Goal: Check status: Check status

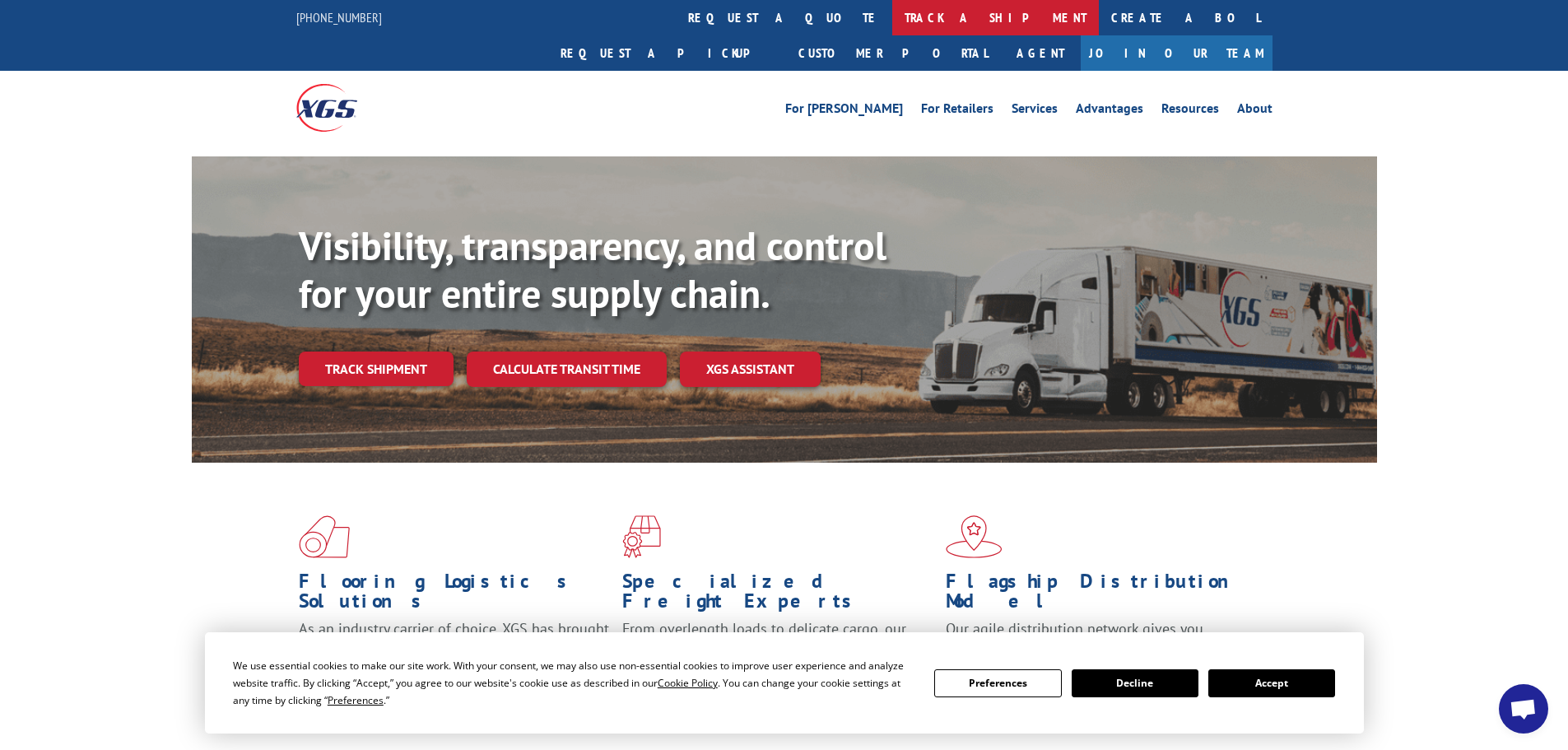
click at [892, 13] on link "track a shipment" at bounding box center [995, 17] width 207 height 35
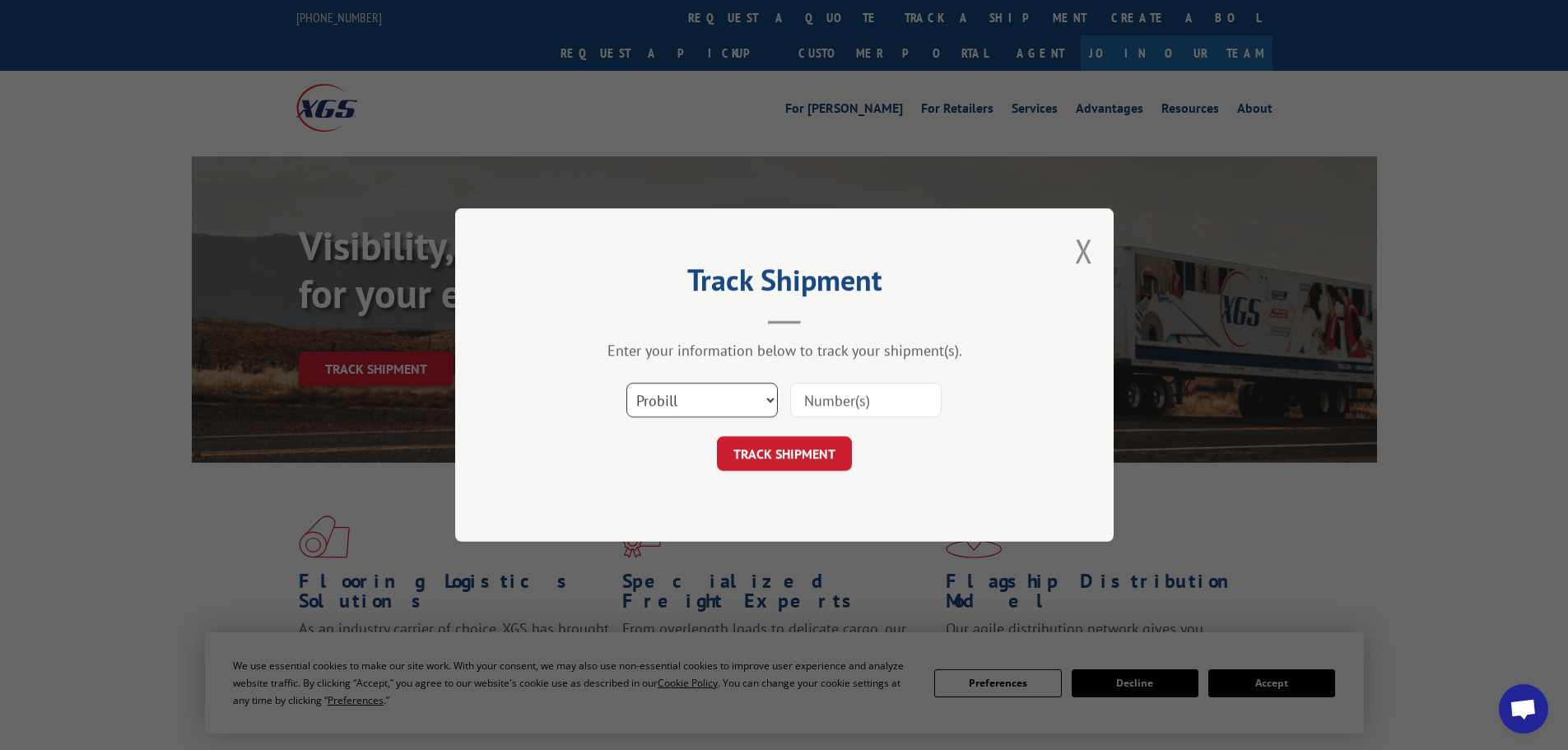
drag, startPoint x: 733, startPoint y: 398, endPoint x: 722, endPoint y: 409, distance: 15.6
click at [733, 398] on select "Select category... Probill BOL PO" at bounding box center [701, 400] width 151 height 35
select select "po"
click at [626, 383] on select "Select category... Probill BOL PO" at bounding box center [701, 400] width 151 height 35
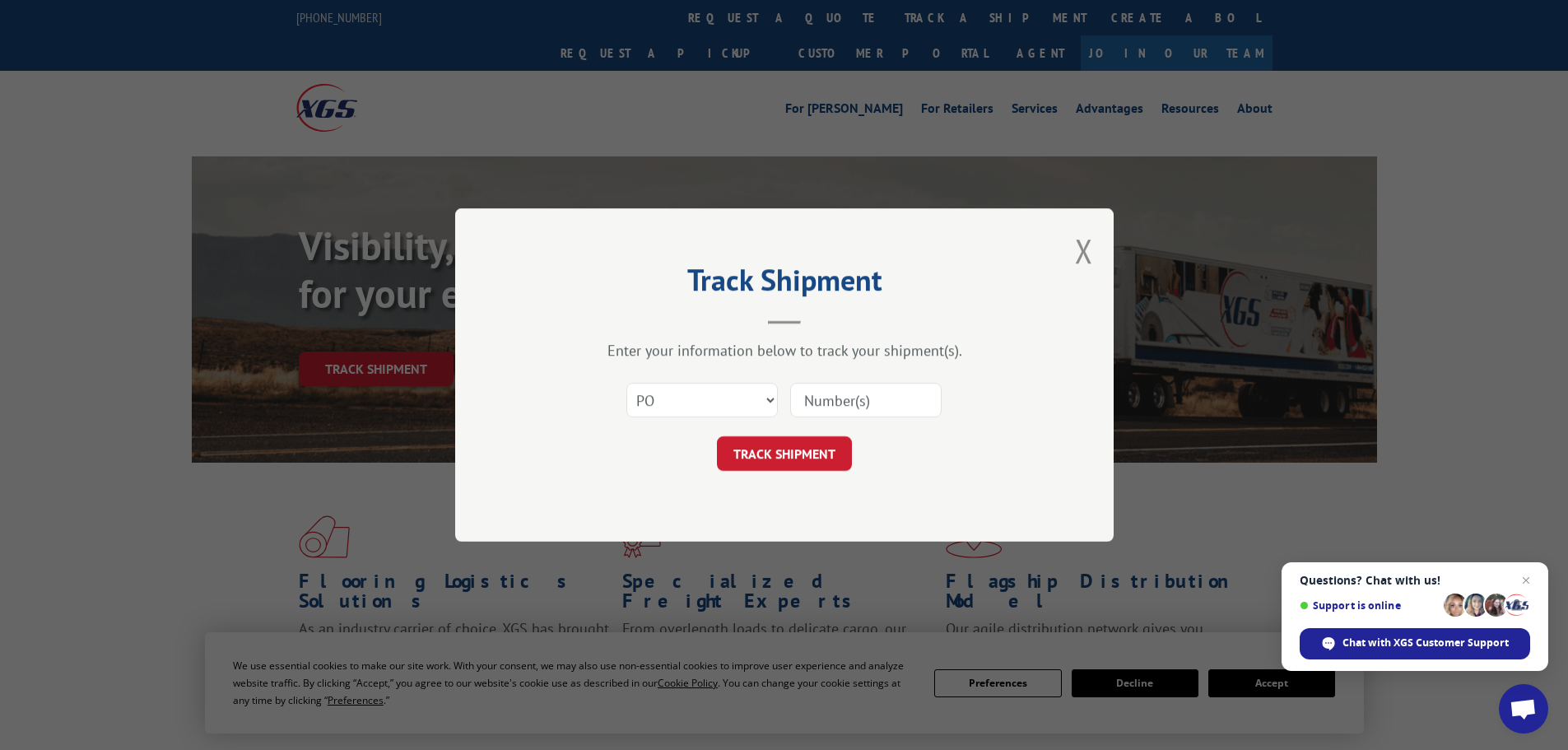
click at [848, 409] on input at bounding box center [866, 400] width 151 height 35
paste input "21454387"
type input "21454387"
click at [802, 458] on button "TRACK SHIPMENT" at bounding box center [784, 453] width 135 height 35
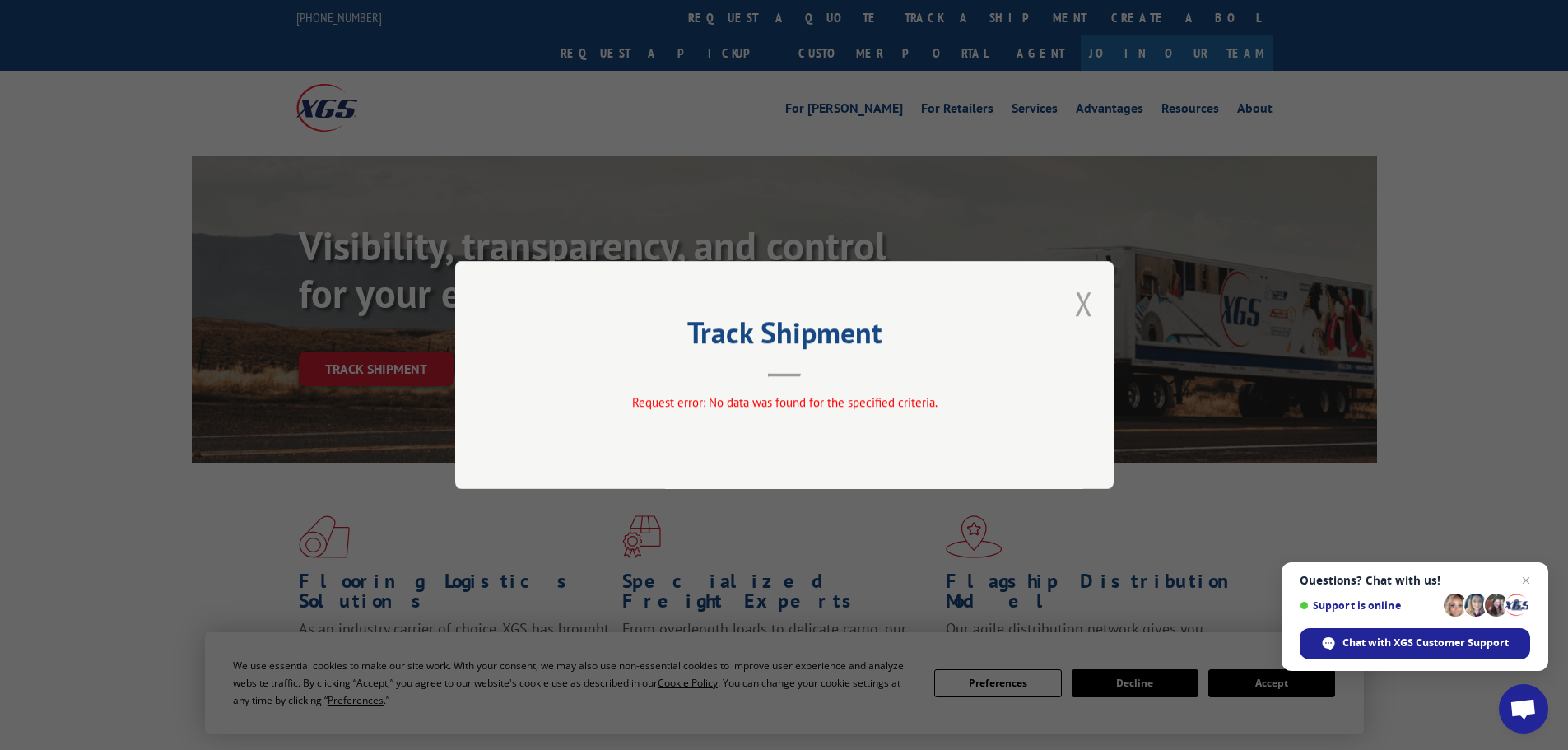
drag, startPoint x: 1077, startPoint y: 304, endPoint x: 1044, endPoint y: 255, distance: 59.1
click at [1074, 296] on div "Track Shipment Request error: No data was found for the specified criteria." at bounding box center [784, 374] width 658 height 228
drag, startPoint x: 1080, startPoint y: 310, endPoint x: 953, endPoint y: 141, distance: 211.4
click at [1079, 305] on button "Close modal" at bounding box center [1083, 303] width 18 height 43
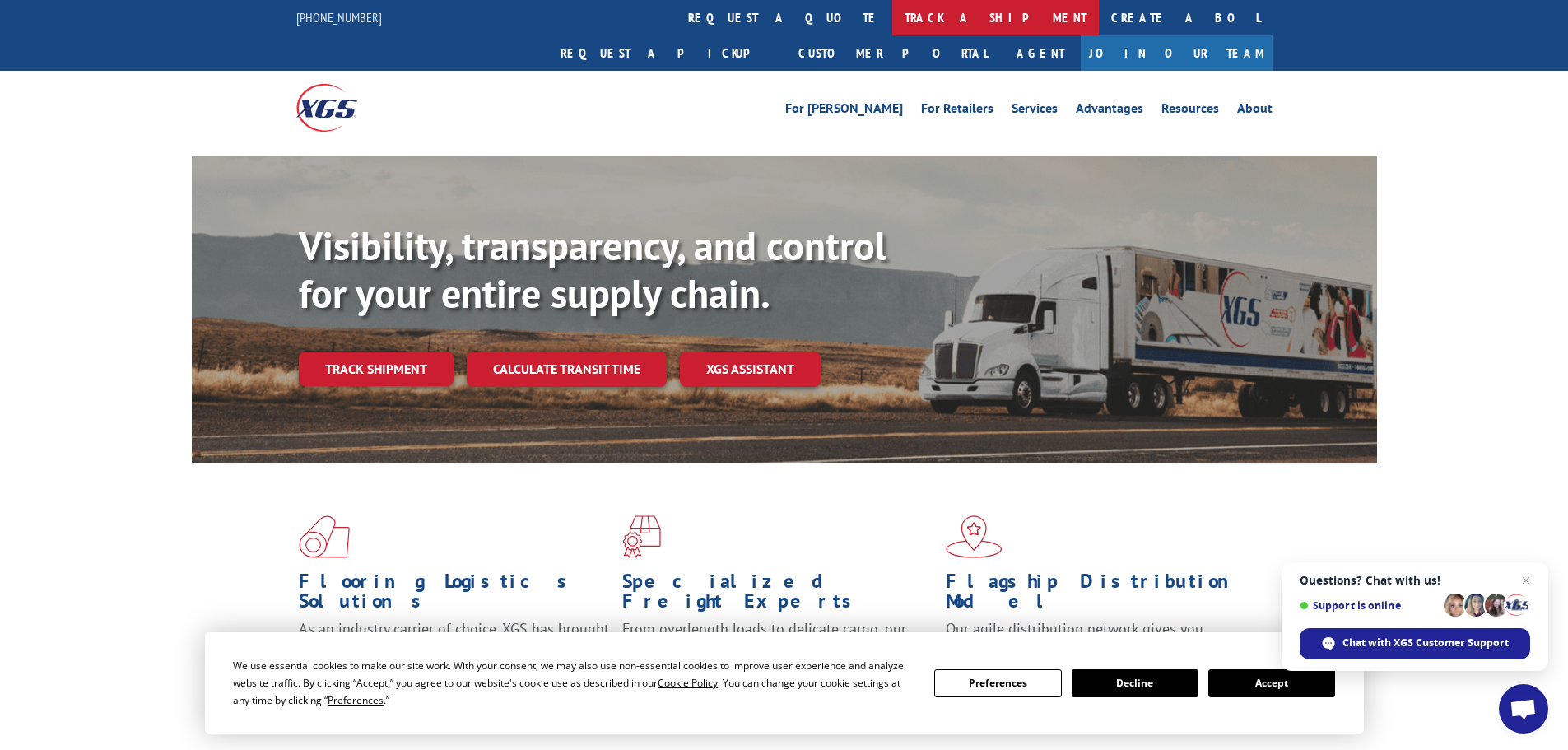
click at [892, 16] on link "track a shipment" at bounding box center [995, 17] width 207 height 35
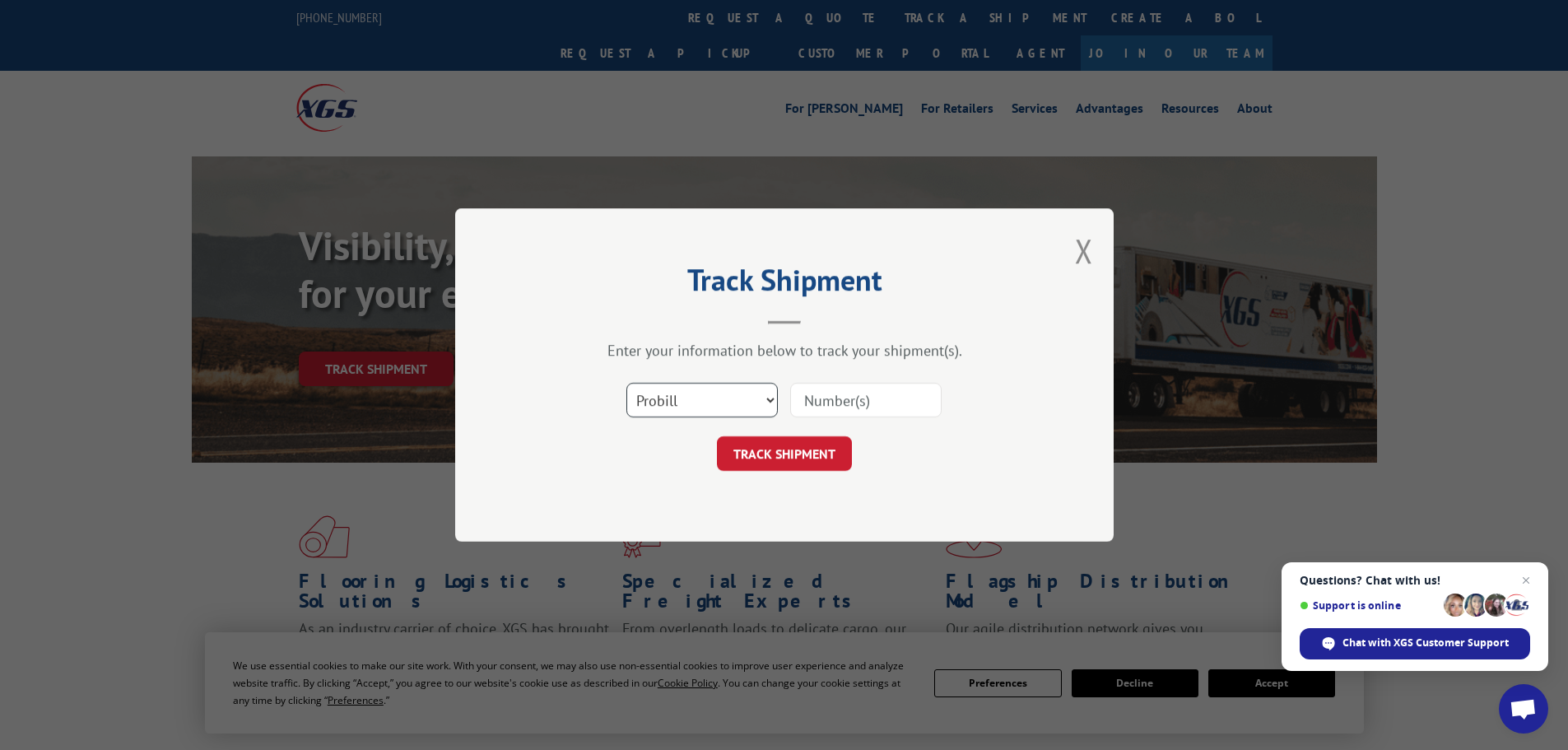
click at [715, 400] on select "Select category... Probill BOL PO" at bounding box center [701, 400] width 151 height 35
select select "po"
click at [626, 383] on select "Select category... Probill BOL PO" at bounding box center [701, 400] width 151 height 35
click at [823, 405] on input at bounding box center [866, 400] width 151 height 35
paste input "21454388"
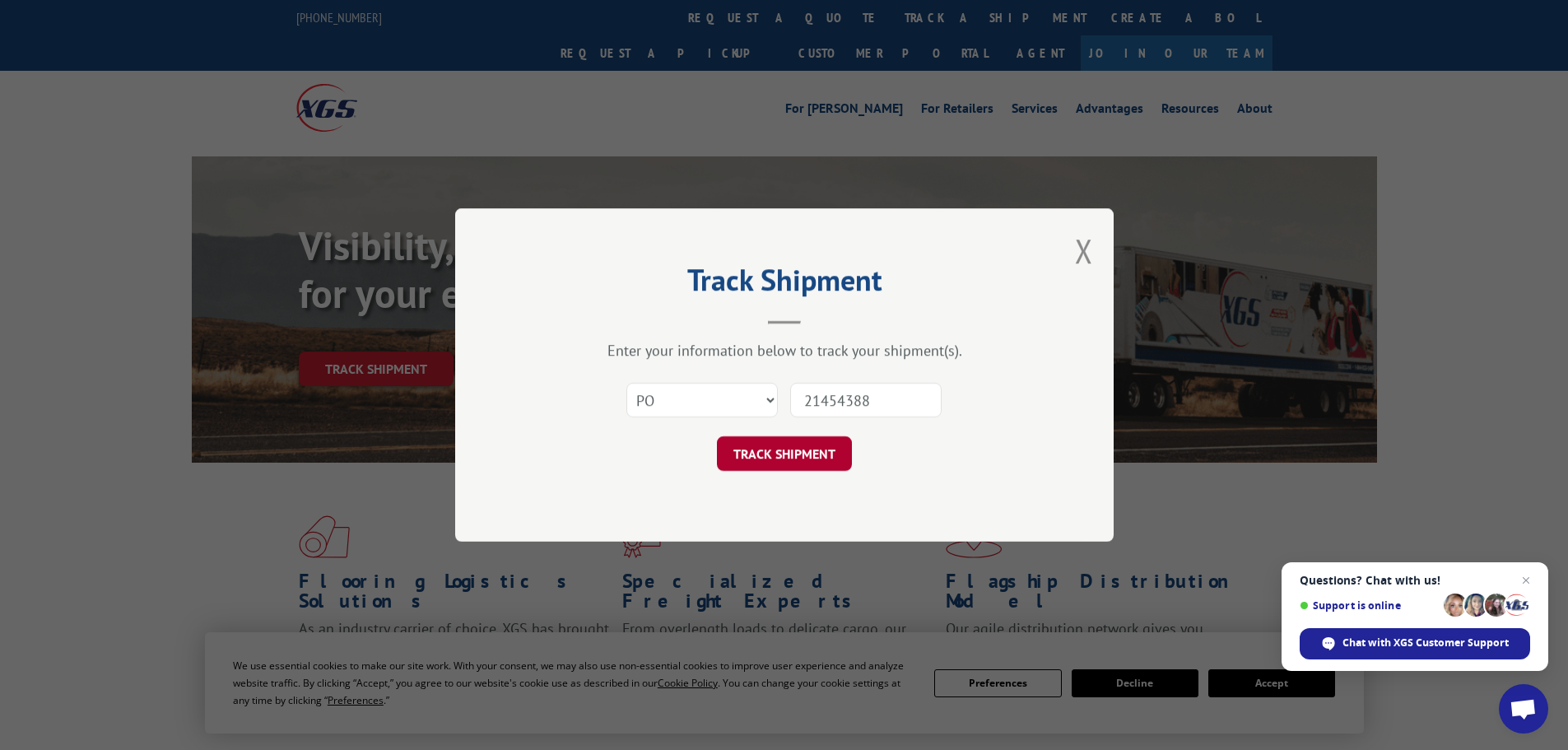
type input "21454388"
click at [805, 454] on button "TRACK SHIPMENT" at bounding box center [784, 453] width 135 height 35
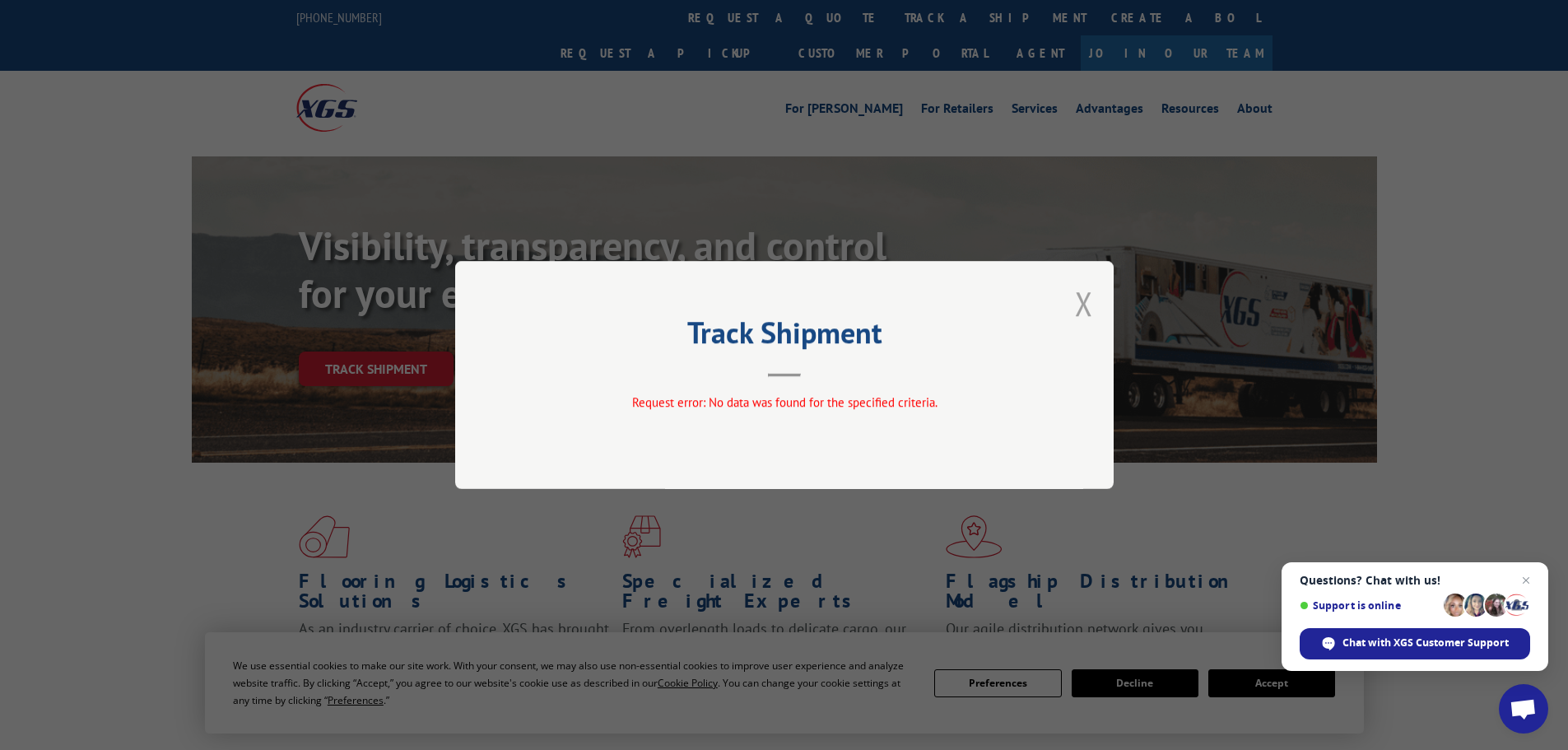
click at [1087, 302] on button "Close modal" at bounding box center [1083, 303] width 18 height 43
